Goal: Task Accomplishment & Management: Manage account settings

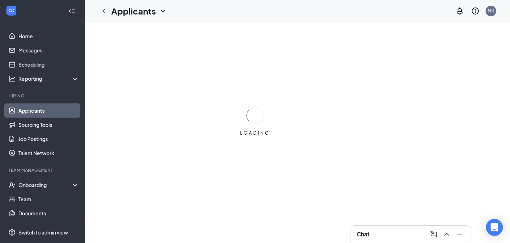
click at [164, 13] on icon "ChevronDown" at bounding box center [163, 11] width 8 height 8
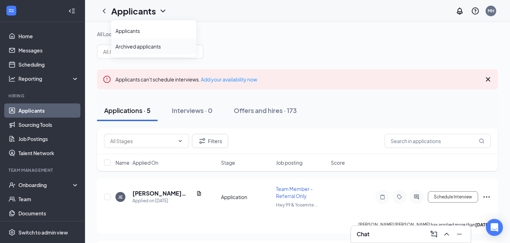
click at [154, 49] on link "Archived applicants" at bounding box center [153, 46] width 76 height 7
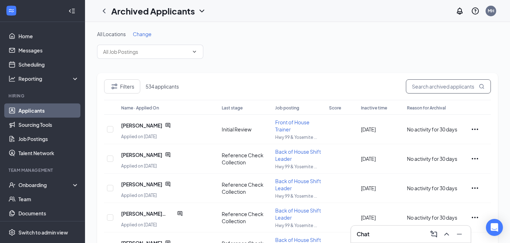
click at [452, 87] on input "text" at bounding box center [448, 86] width 85 height 14
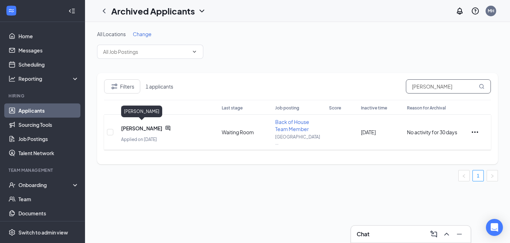
type input "[PERSON_NAME]"
click at [146, 126] on span "[PERSON_NAME]" at bounding box center [141, 128] width 41 height 7
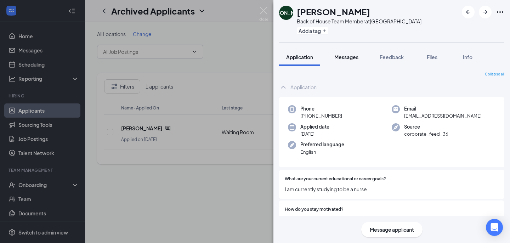
click at [349, 61] on button "Messages" at bounding box center [346, 57] width 38 height 18
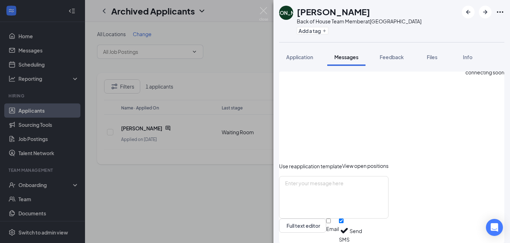
scroll to position [383, 0]
